Goal: Find specific page/section: Find specific page/section

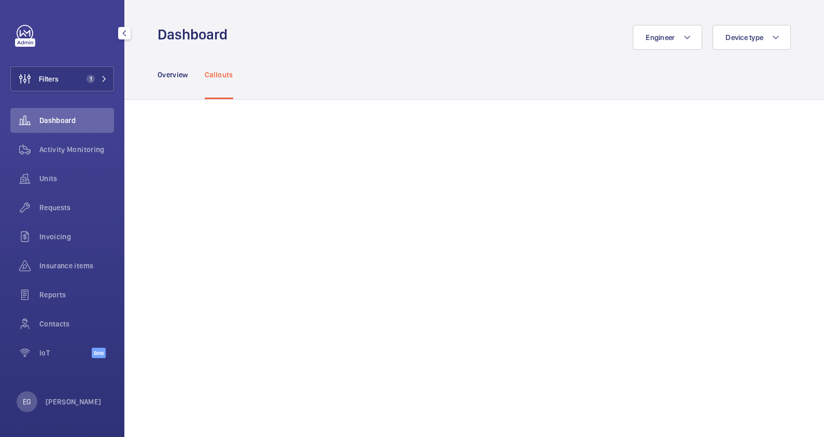
click at [95, 82] on span "1" at bounding box center [94, 79] width 25 height 8
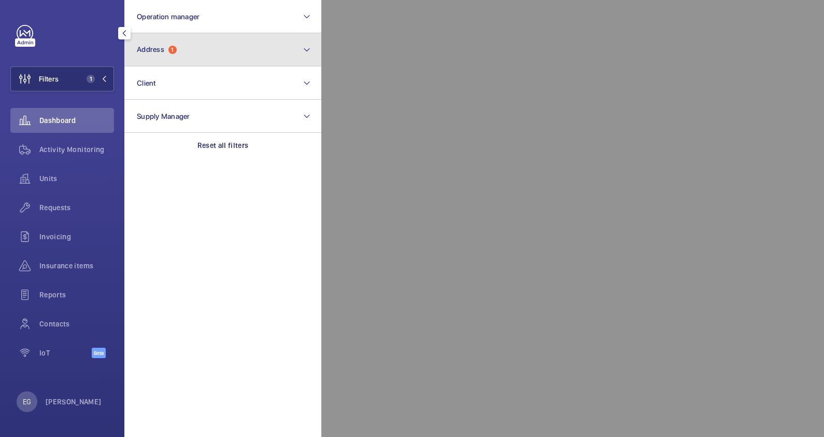
click at [183, 54] on button "Address 1" at bounding box center [222, 49] width 197 height 33
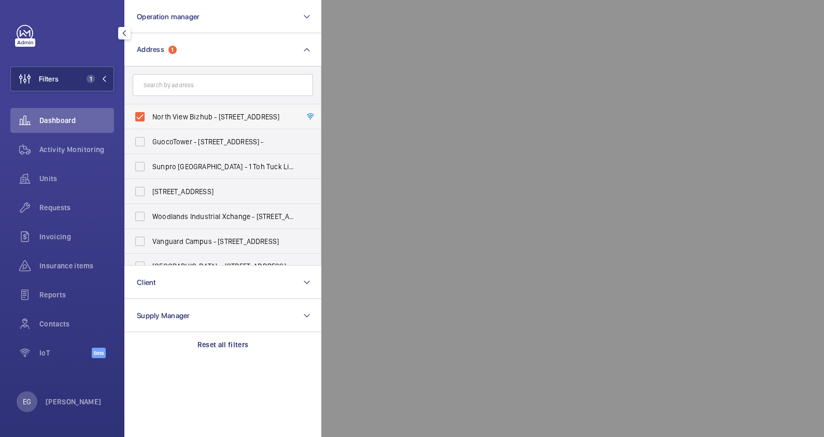
drag, startPoint x: 254, startPoint y: 118, endPoint x: 249, endPoint y: 116, distance: 5.3
click at [253, 118] on span "North View Bizhub - [STREET_ADDRESS]" at bounding box center [223, 116] width 143 height 10
click at [150, 118] on input "North View Bizhub - [STREET_ADDRESS]" at bounding box center [140, 116] width 21 height 21
checkbox input "false"
click at [231, 83] on input "text" at bounding box center [223, 85] width 180 height 22
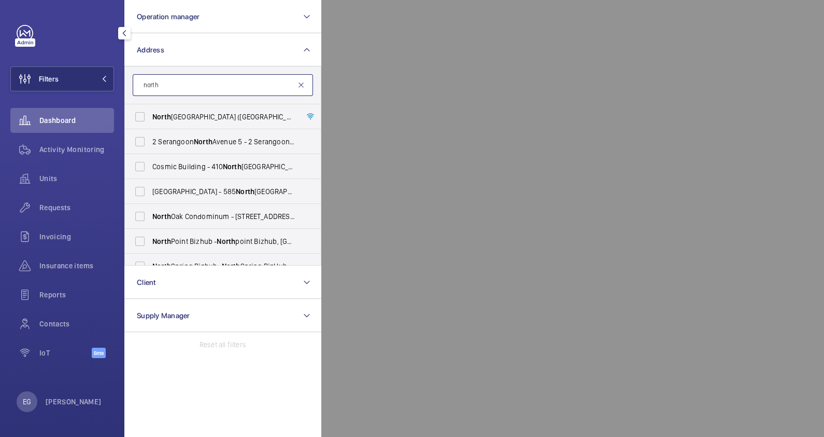
type input "north"
click at [301, 89] on mat-icon at bounding box center [301, 85] width 8 height 8
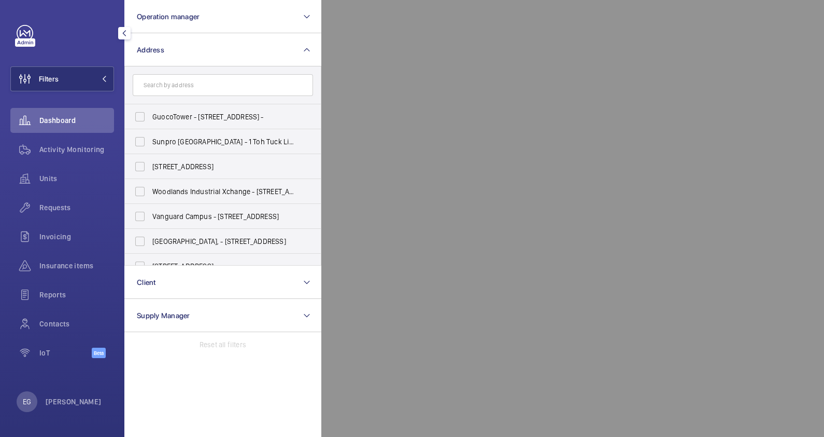
click at [73, 117] on span "Dashboard" at bounding box center [76, 120] width 75 height 10
click at [357, 19] on div at bounding box center [733, 218] width 824 height 437
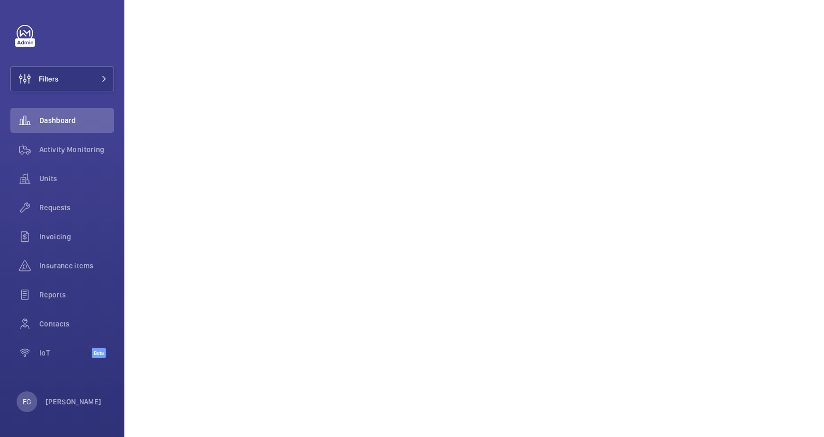
scroll to position [814, 0]
